Goal: Task Accomplishment & Management: Manage account settings

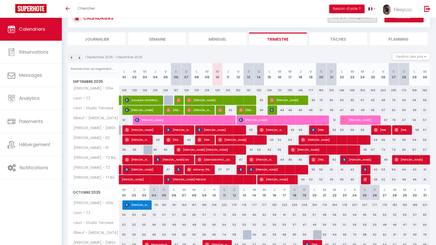
click at [345, 21] on button "Filtrer par hébergement" at bounding box center [352, 17] width 49 height 10
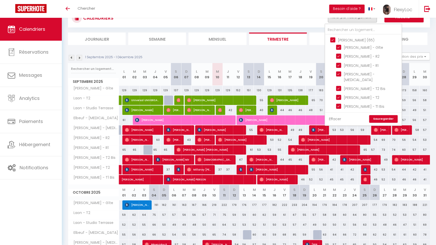
click at [336, 119] on link "Effacer" at bounding box center [335, 119] width 12 height 6
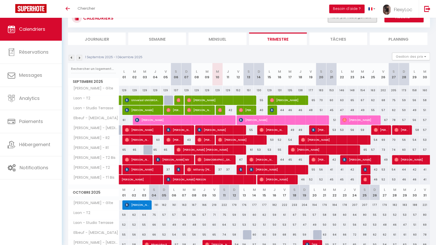
click at [341, 21] on button "Filtrer par hébergement" at bounding box center [352, 17] width 49 height 10
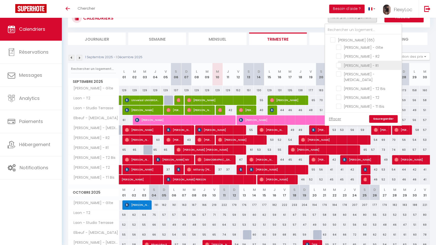
drag, startPoint x: 340, startPoint y: 74, endPoint x: 340, endPoint y: 67, distance: 6.6
click at [340, 74] on input "[PERSON_NAME] - [MEDICAL_DATA]" at bounding box center [368, 73] width 64 height 5
checkbox input "true"
checkbox input "false"
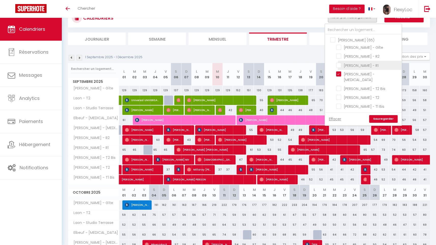
checkbox input "false"
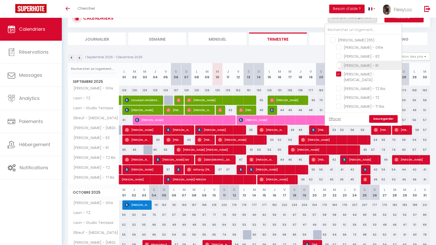
checkbox input "false"
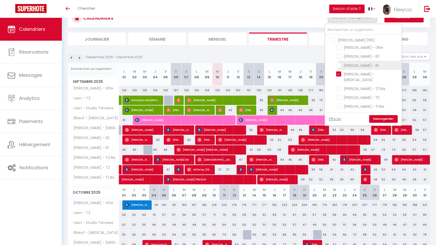
checkbox input "false"
click at [340, 65] on input "[PERSON_NAME] - R1" at bounding box center [368, 64] width 64 height 5
checkbox input "true"
checkbox input "false"
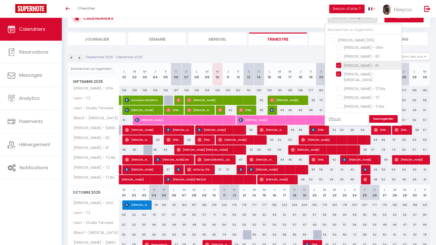
checkbox input "false"
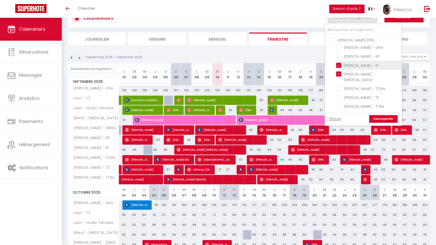
checkbox input "false"
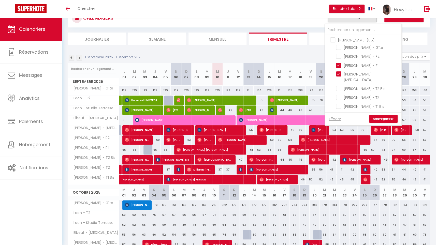
click at [333, 38] on input "[PERSON_NAME] (65)" at bounding box center [368, 39] width 76 height 5
checkbox input "true"
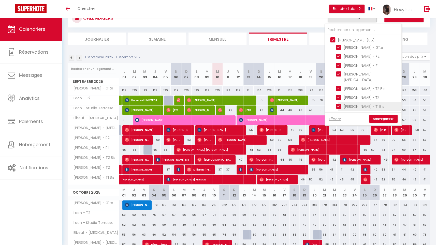
checkbox input "true"
checkbox input "false"
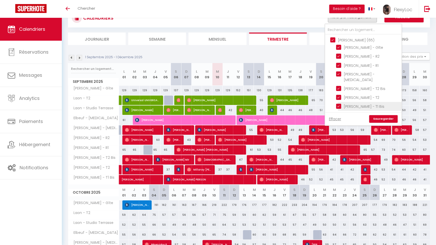
checkbox input "false"
click at [380, 119] on link "Sauvegarder" at bounding box center [383, 119] width 28 height 8
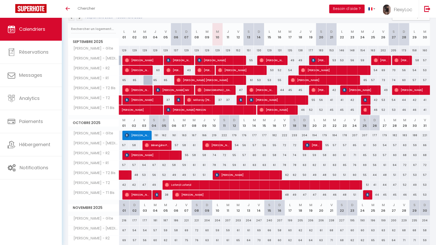
scroll to position [60, 0]
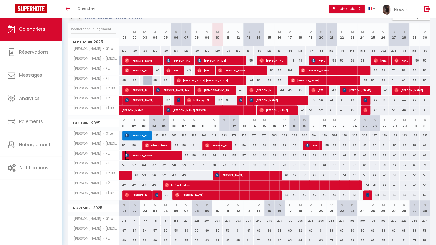
click at [157, 157] on span "[PERSON_NAME]" at bounding box center [153, 155] width 56 height 10
select select "OK"
select select "0"
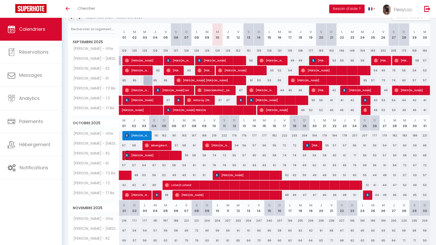
select select "1"
select select
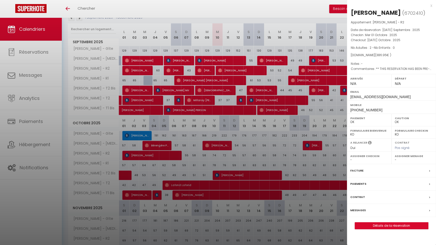
click at [156, 158] on div at bounding box center [218, 122] width 436 height 245
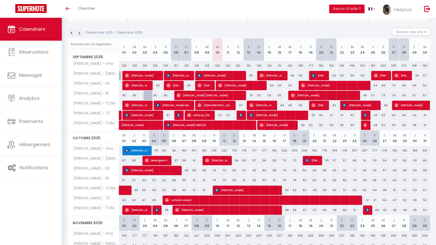
scroll to position [44, 0]
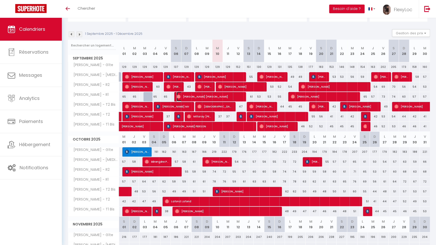
click at [210, 95] on span "[PERSON_NAME] [PERSON_NAME]" at bounding box center [209, 97] width 66 height 10
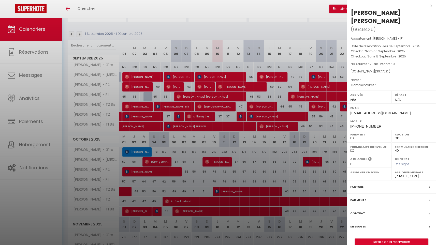
click at [222, 93] on div at bounding box center [218, 122] width 436 height 245
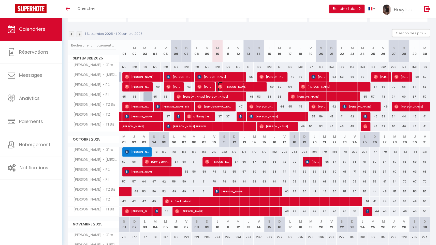
click at [240, 87] on span "[PERSON_NAME]" at bounding box center [240, 87] width 45 height 10
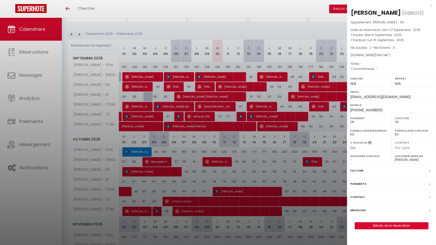
click at [240, 87] on div at bounding box center [218, 122] width 436 height 245
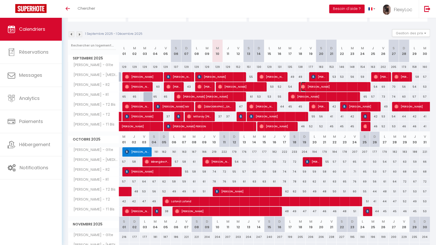
click at [310, 86] on span "[PERSON_NAME]" at bounding box center [334, 87] width 66 height 10
select select "5022"
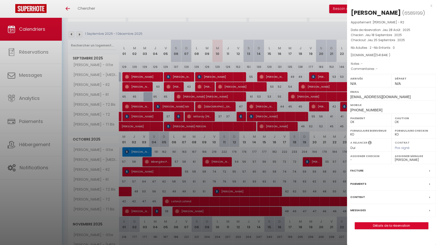
click at [320, 92] on div at bounding box center [218, 122] width 436 height 245
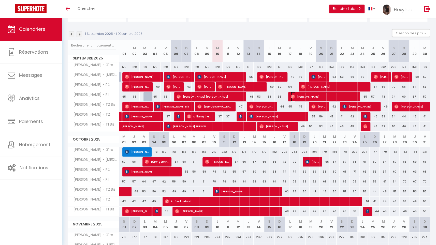
click at [313, 96] on span "[PERSON_NAME]" at bounding box center [324, 97] width 66 height 10
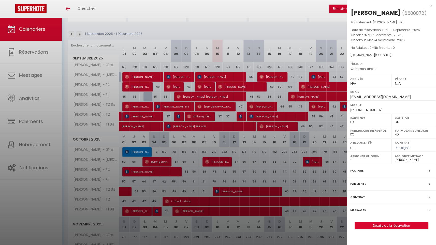
click at [271, 93] on div at bounding box center [218, 122] width 436 height 245
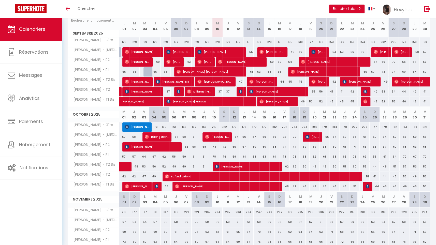
scroll to position [45, 0]
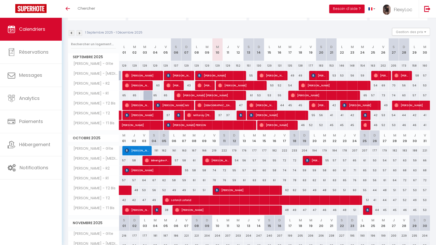
drag, startPoint x: 277, startPoint y: 94, endPoint x: 286, endPoint y: 93, distance: 9.2
click at [286, 93] on tr "[PERSON_NAME] - R1 65 65 65 65 65 65 [PERSON_NAME] [PERSON_NAME]" at bounding box center [249, 95] width 362 height 10
click at [280, 94] on div "55" at bounding box center [279, 95] width 10 height 9
type input "55"
type input "[DATE] Septembre 2025"
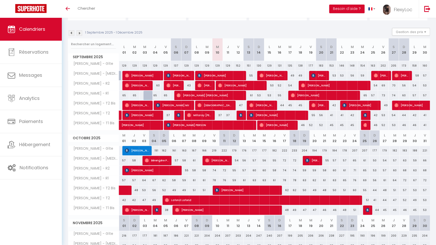
type input "Mer 17 Septembre 2025"
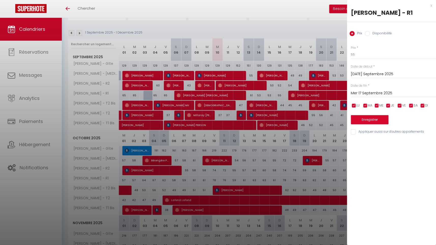
click at [431, 6] on div "x" at bounding box center [389, 6] width 85 height 6
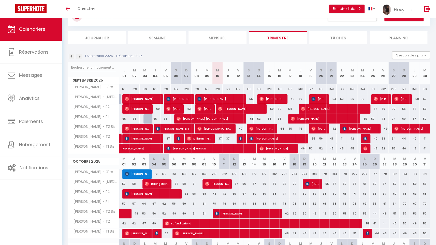
scroll to position [0, 0]
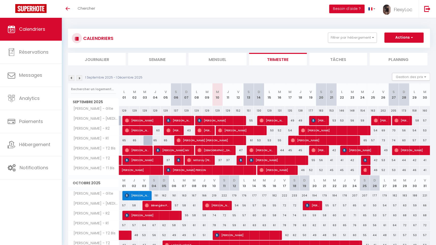
click at [226, 62] on li "Mensuel" at bounding box center [217, 59] width 58 height 12
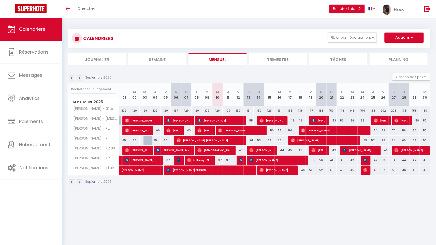
click at [78, 79] on img at bounding box center [80, 78] width 6 height 6
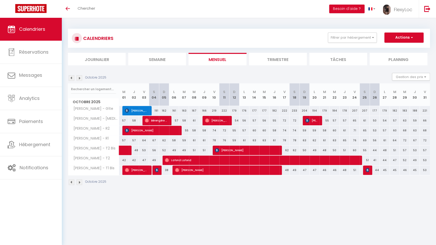
click at [78, 79] on img at bounding box center [80, 78] width 6 height 6
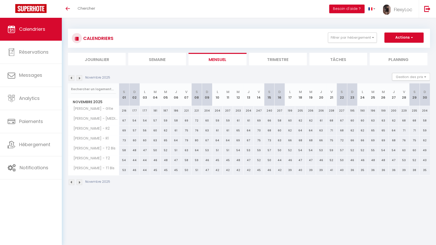
click at [78, 79] on img at bounding box center [80, 78] width 6 height 6
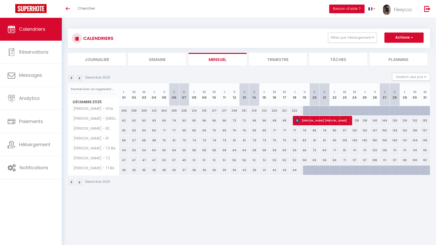
click at [82, 79] on div "Décembre 2025" at bounding box center [90, 78] width 44 height 6
click at [82, 79] on img at bounding box center [80, 78] width 6 height 6
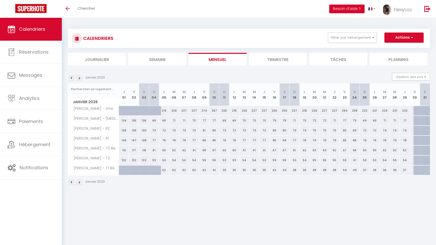
click at [72, 77] on img at bounding box center [72, 78] width 6 height 6
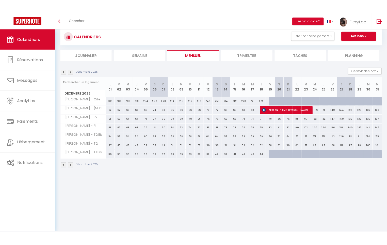
scroll to position [18, 0]
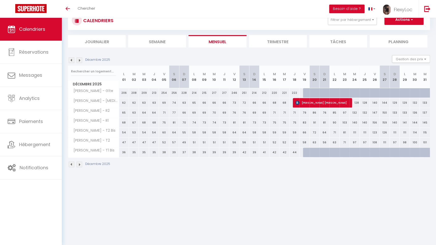
click at [80, 61] on img at bounding box center [80, 60] width 6 height 6
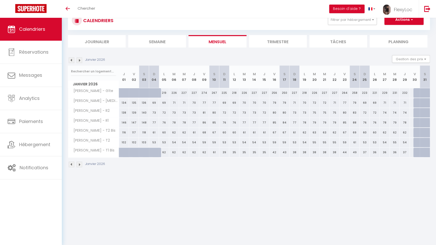
click at [74, 61] on img at bounding box center [72, 60] width 6 height 6
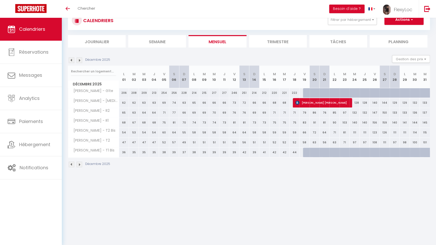
click at [79, 59] on img at bounding box center [80, 60] width 6 height 6
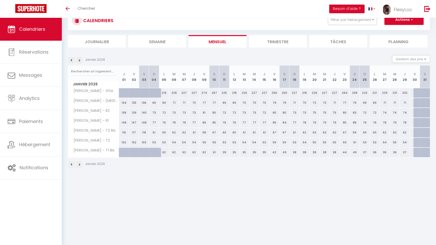
click at [72, 60] on img at bounding box center [72, 60] width 6 height 6
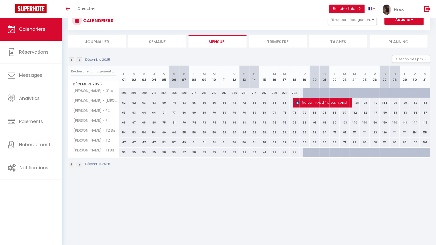
click at [81, 61] on img at bounding box center [80, 60] width 6 height 6
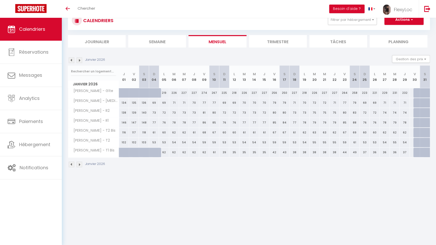
click at [79, 60] on img at bounding box center [80, 60] width 6 height 6
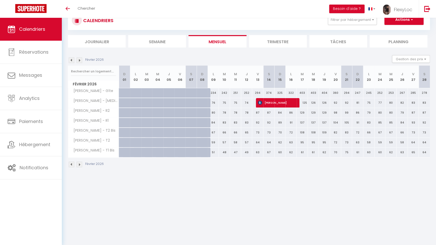
click at [73, 61] on img at bounding box center [72, 60] width 6 height 6
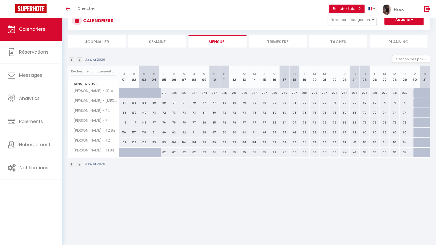
click at [73, 61] on img at bounding box center [72, 60] width 6 height 6
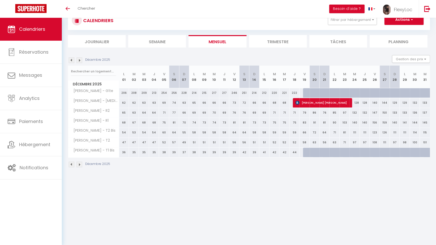
click at [79, 61] on img at bounding box center [80, 60] width 6 height 6
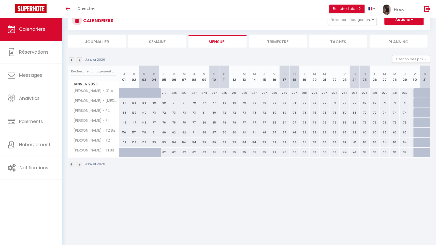
click at [69, 59] on img at bounding box center [72, 60] width 6 height 6
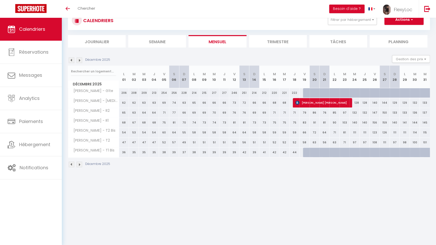
drag, startPoint x: 406, startPoint y: 80, endPoint x: 399, endPoint y: 80, distance: 6.6
click at [399, 80] on th "L 29" at bounding box center [404, 77] width 10 height 23
click at [403, 80] on th "L 29" at bounding box center [404, 77] width 10 height 23
drag, startPoint x: 403, startPoint y: 80, endPoint x: 413, endPoint y: 80, distance: 10.7
click at [413, 80] on tr "Décembre 2025 L 01 M 02 M 03 J 04 V 05 S 06 D 07 L 08 M 09 M 10 J 11 V 12 S 13 …" at bounding box center [249, 77] width 362 height 23
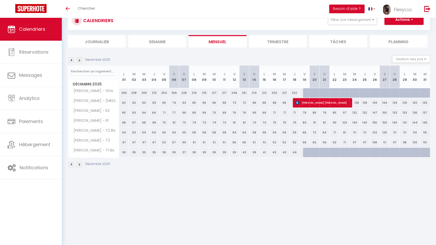
click at [414, 80] on th "M 30" at bounding box center [415, 77] width 10 height 23
click at [402, 82] on th "L 29" at bounding box center [404, 77] width 10 height 23
click at [402, 81] on th "L 29" at bounding box center [404, 77] width 10 height 23
drag, startPoint x: 333, startPoint y: 75, endPoint x: 356, endPoint y: 73, distance: 23.2
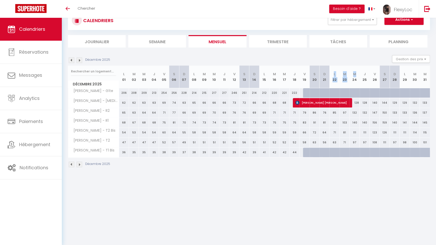
click at [356, 73] on tr "Décembre 2025 L 01 M 02 M 03 J 04 V 05 S 06 D 07 L 08 M 09 M 10 J 11 V 12 S 13 …" at bounding box center [249, 77] width 362 height 23
click at [356, 73] on th "M 24" at bounding box center [354, 77] width 10 height 23
click at [81, 59] on img at bounding box center [80, 60] width 6 height 6
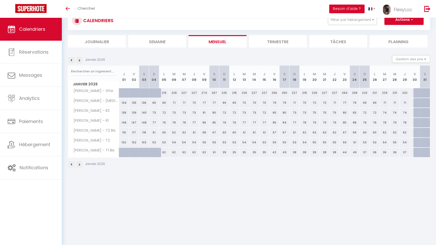
click at [78, 58] on img at bounding box center [80, 60] width 6 height 6
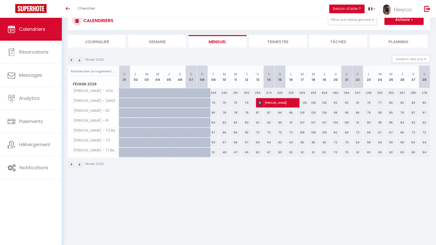
click at [72, 60] on img at bounding box center [72, 60] width 6 height 6
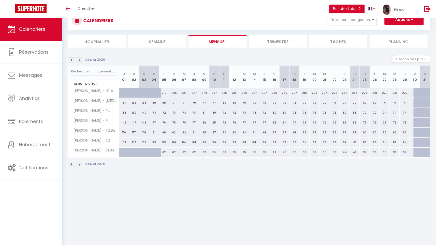
click at [72, 60] on img at bounding box center [72, 60] width 6 height 6
